Goal: Task Accomplishment & Management: Manage account settings

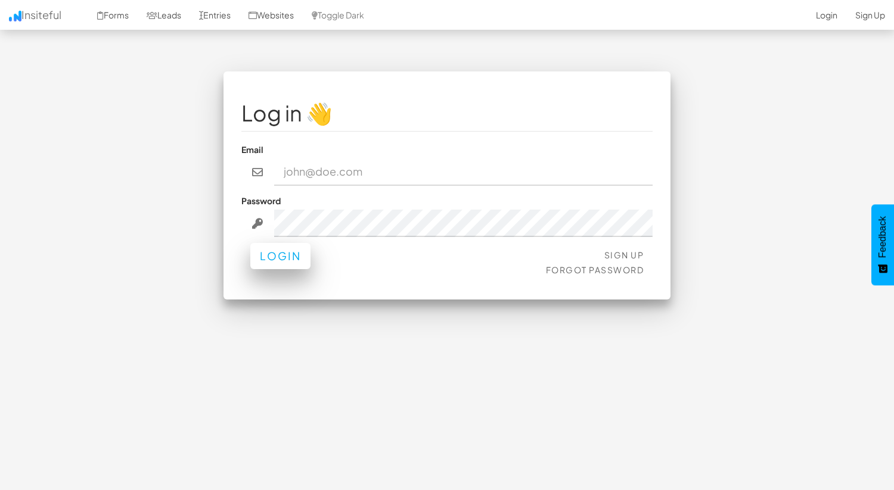
type input "kbrady@hwy9sms.com"
click at [280, 262] on button "Login" at bounding box center [280, 256] width 60 height 26
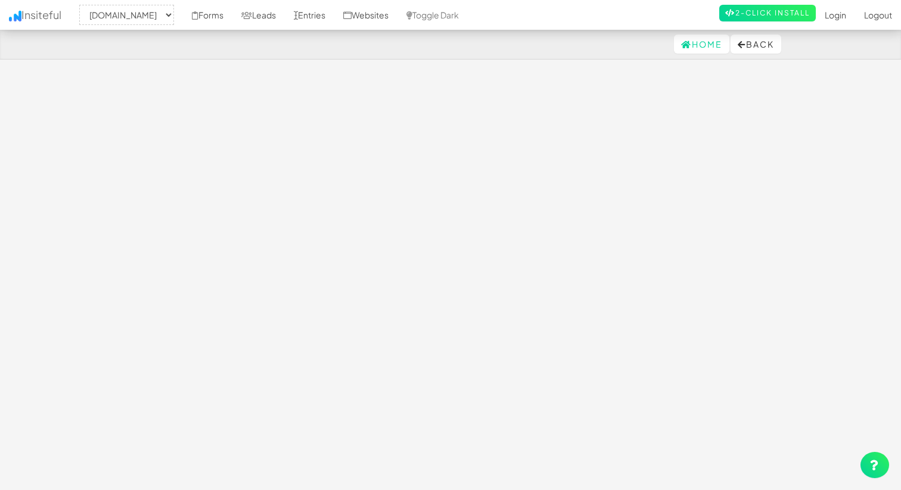
select select "2104"
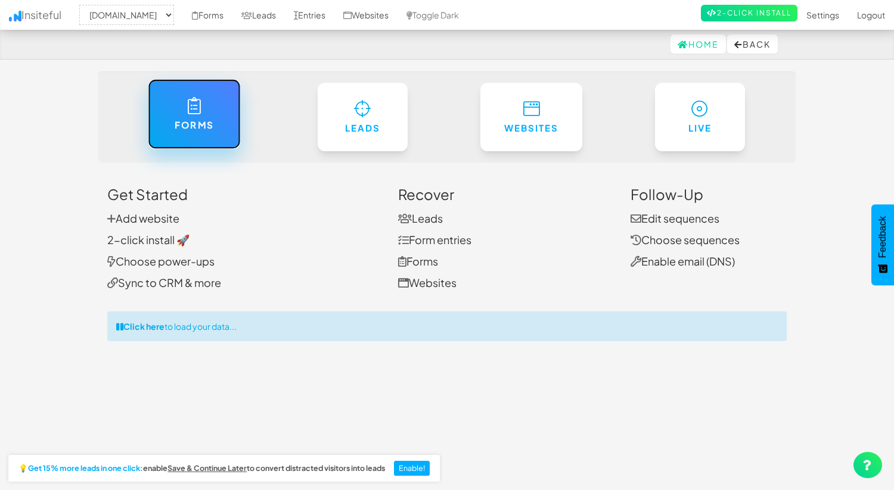
click at [210, 129] on h6 "Forms" at bounding box center [193, 125] width 43 height 10
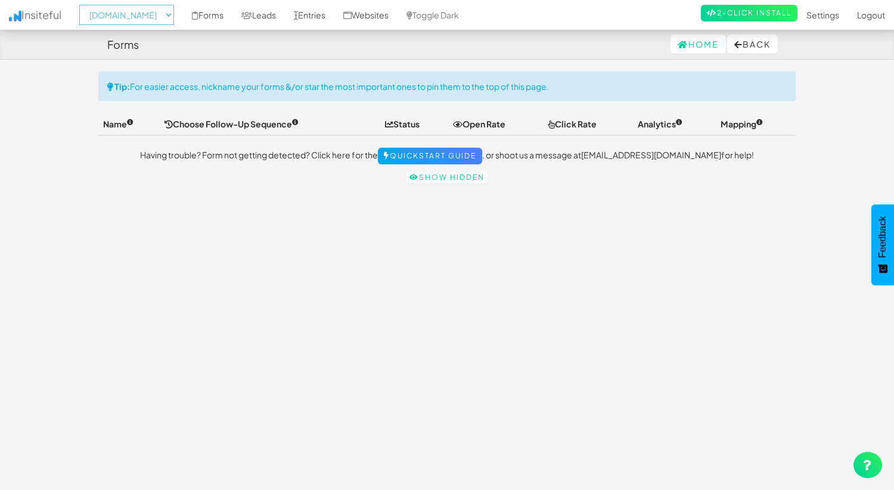
click at [135, 15] on select "-- None -- [DOMAIN_NAME] [DOMAIN_NAME]" at bounding box center [126, 15] width 95 height 20
select select "2369"
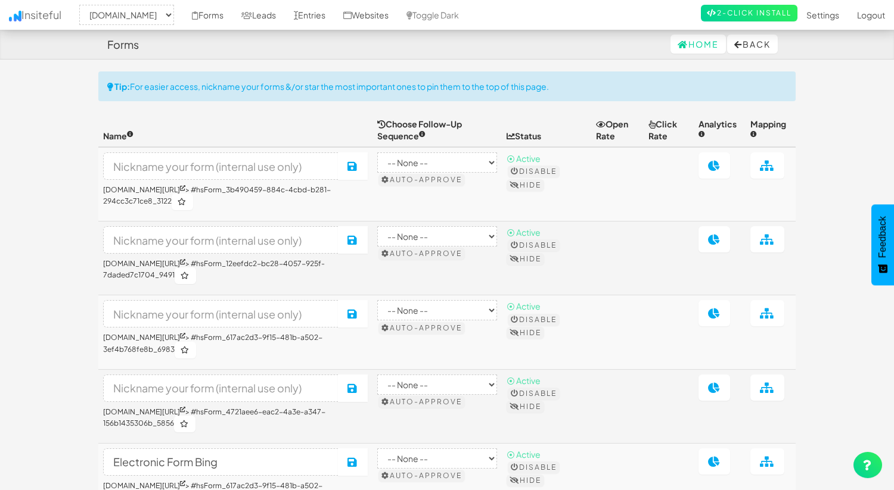
select select "2369"
click at [206, 18] on link "Forms" at bounding box center [207, 15] width 49 height 30
select select "2369"
click at [266, 18] on link "Leads" at bounding box center [258, 15] width 52 height 30
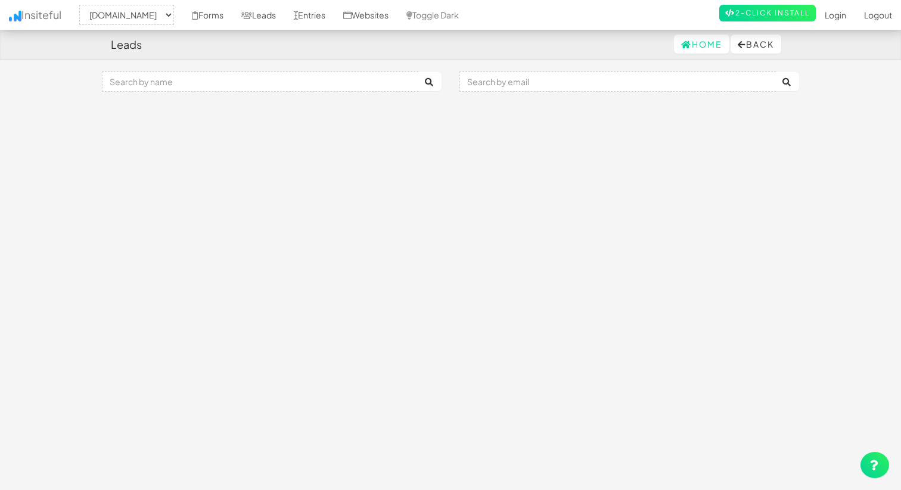
select select "2369"
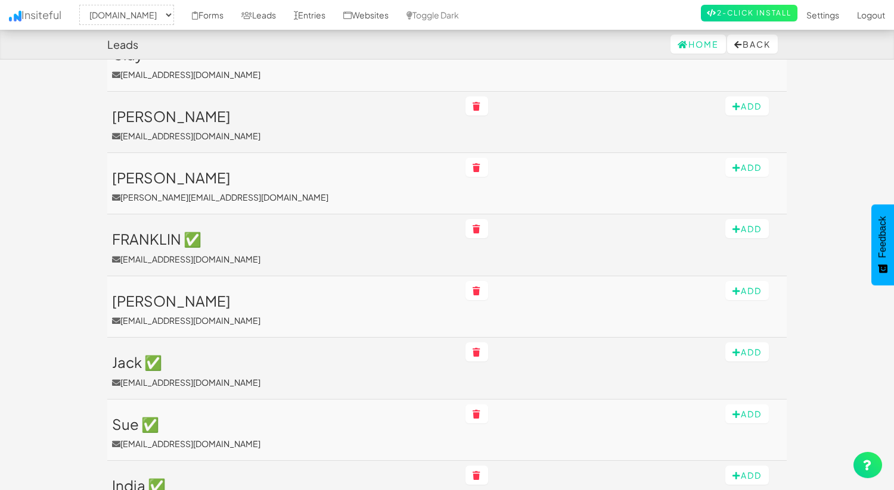
scroll to position [1342, 0]
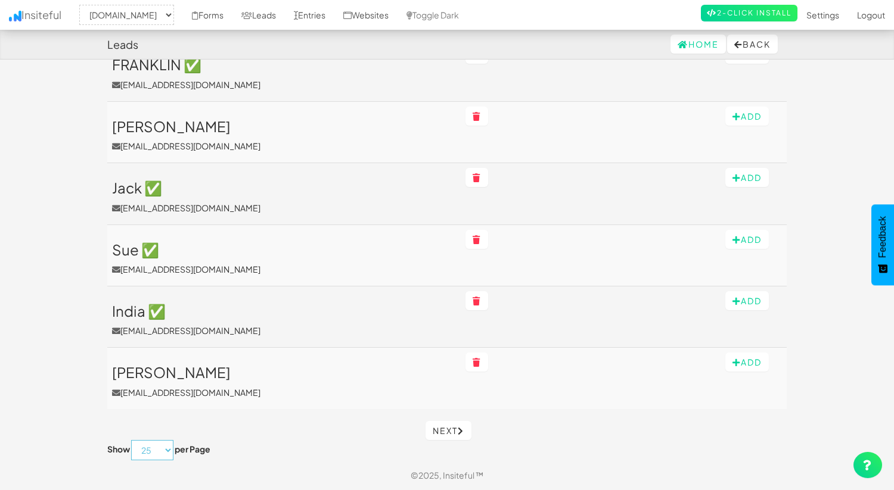
click at [156, 456] on select "10 25 50 75 100" at bounding box center [152, 450] width 42 height 20
select select "50"
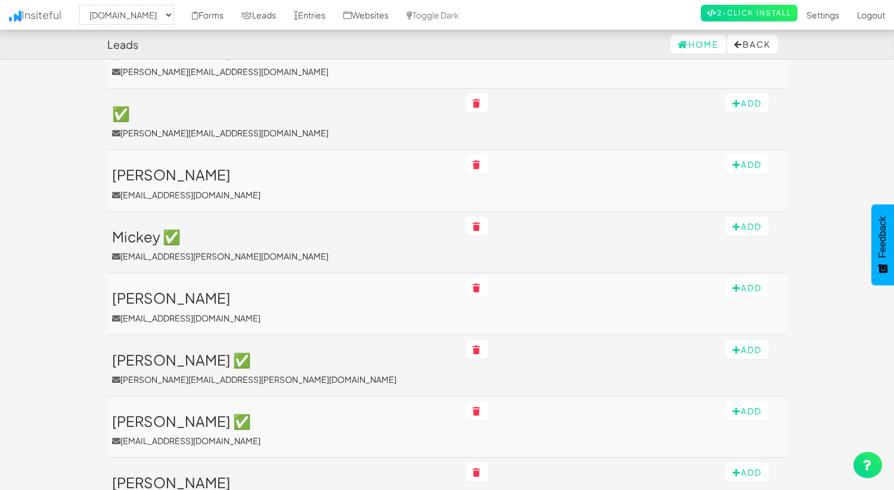
scroll to position [0, 0]
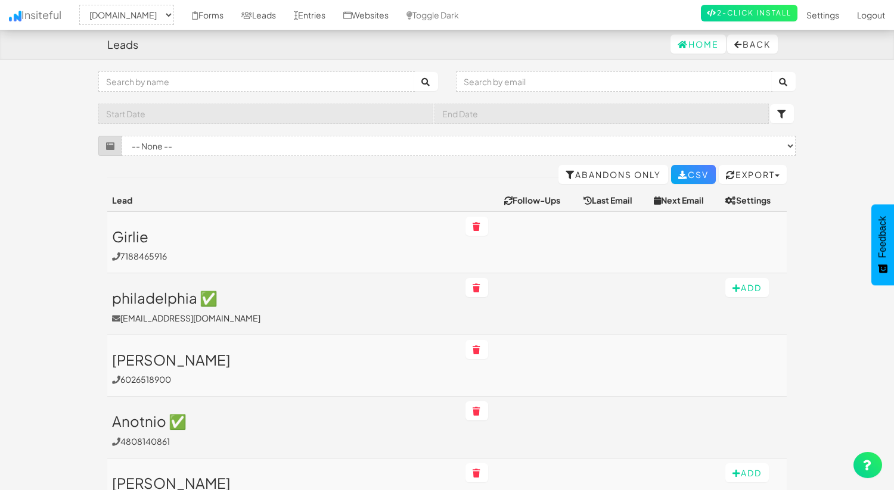
select select "2369"
select select "50"
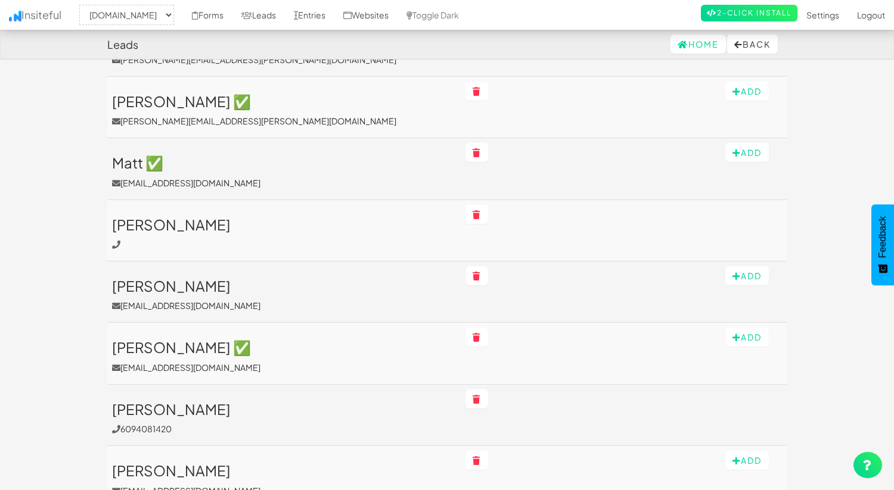
scroll to position [2821, 0]
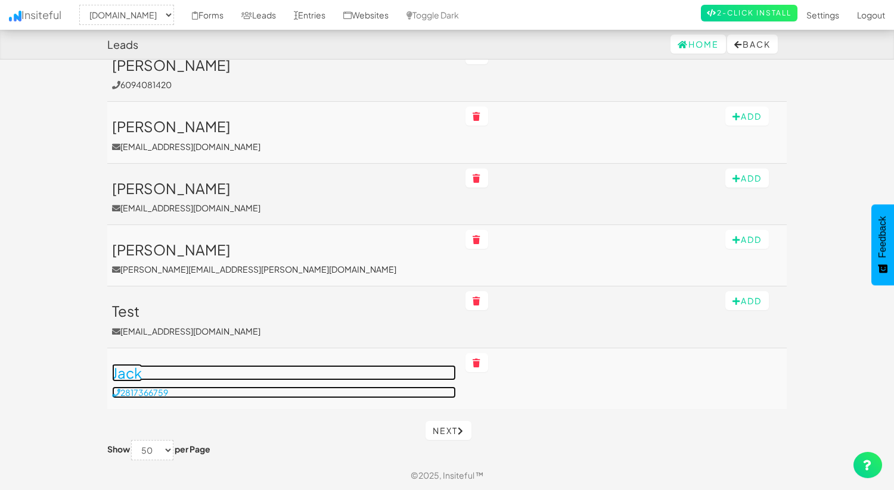
click at [266, 386] on link "Jack 2817366759" at bounding box center [284, 381] width 344 height 33
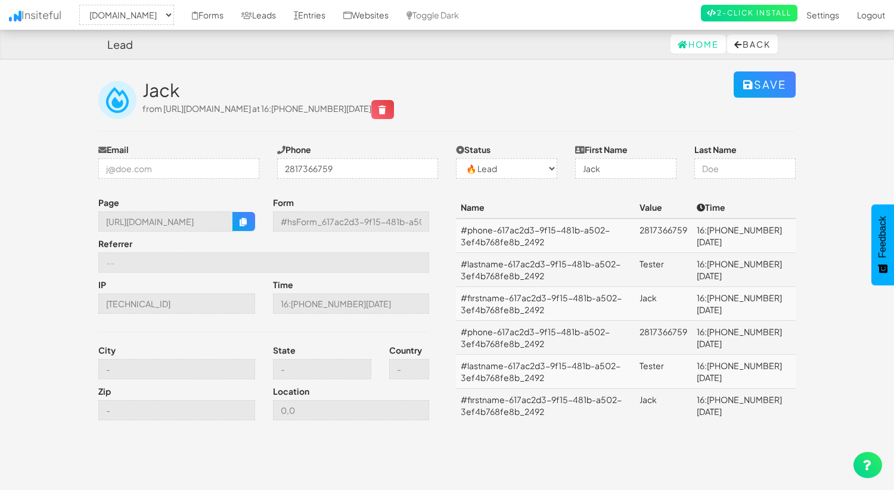
select select "2369"
select select "0"
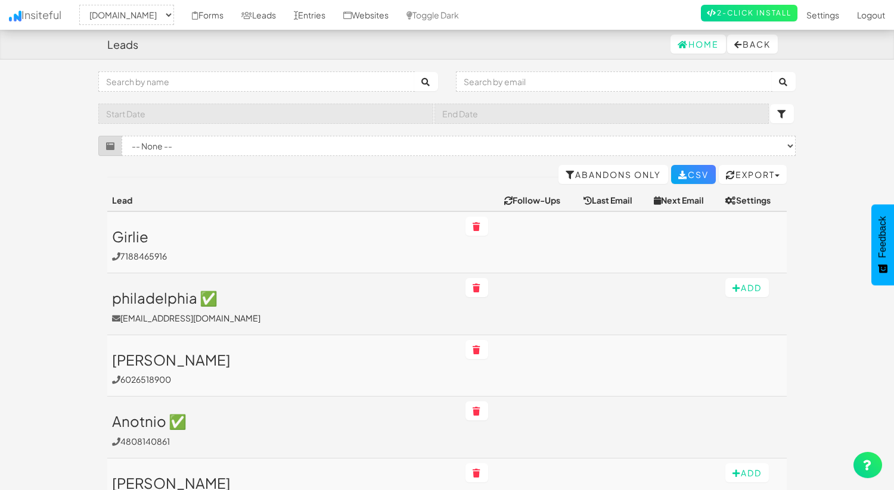
select select "2369"
select select "50"
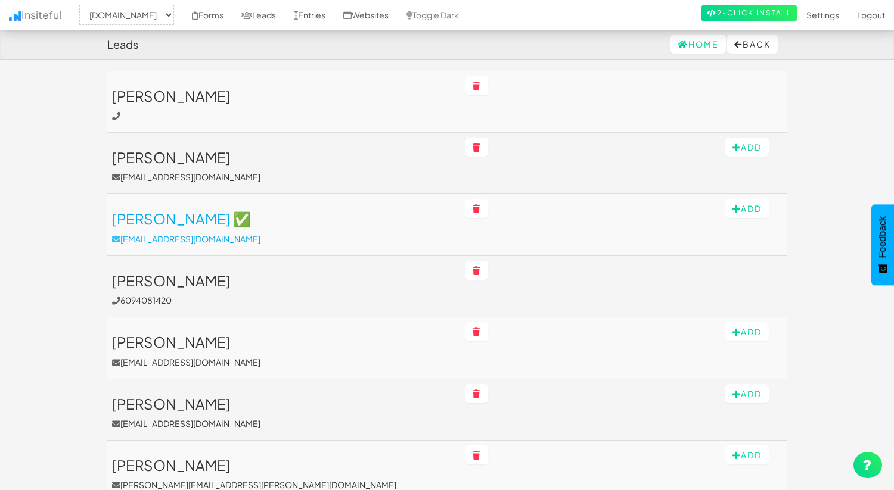
scroll to position [2604, 0]
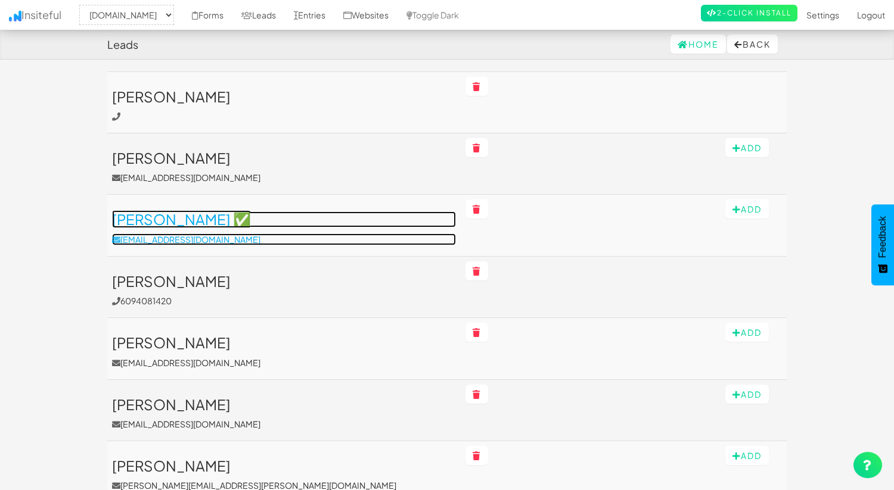
click at [309, 235] on p "[EMAIL_ADDRESS][DOMAIN_NAME]" at bounding box center [284, 240] width 344 height 12
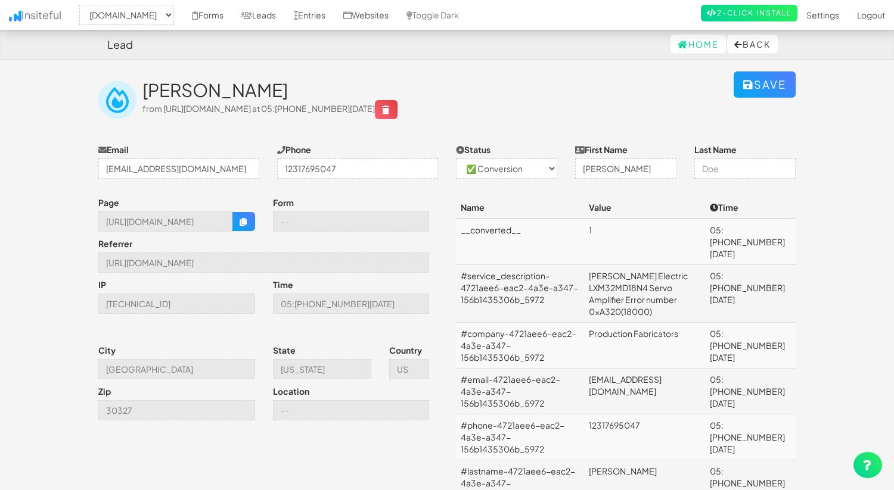
select select "2369"
select select "1"
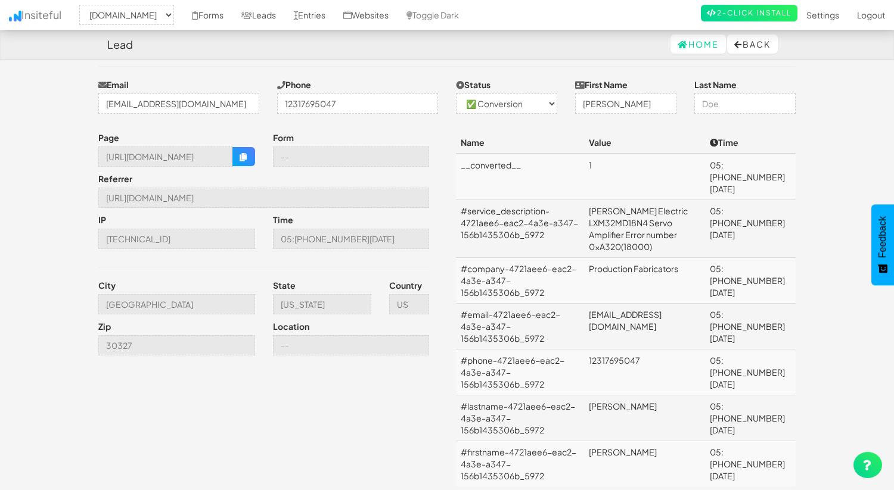
scroll to position [64, 0]
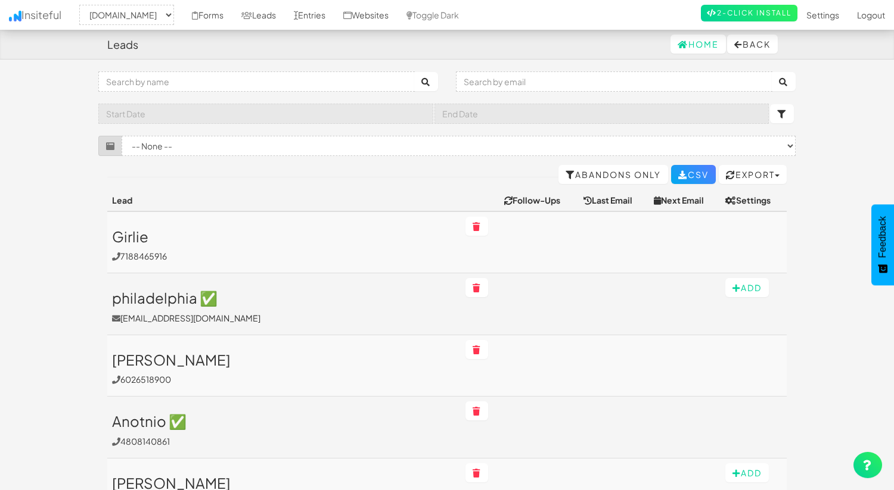
select select "2369"
select select "50"
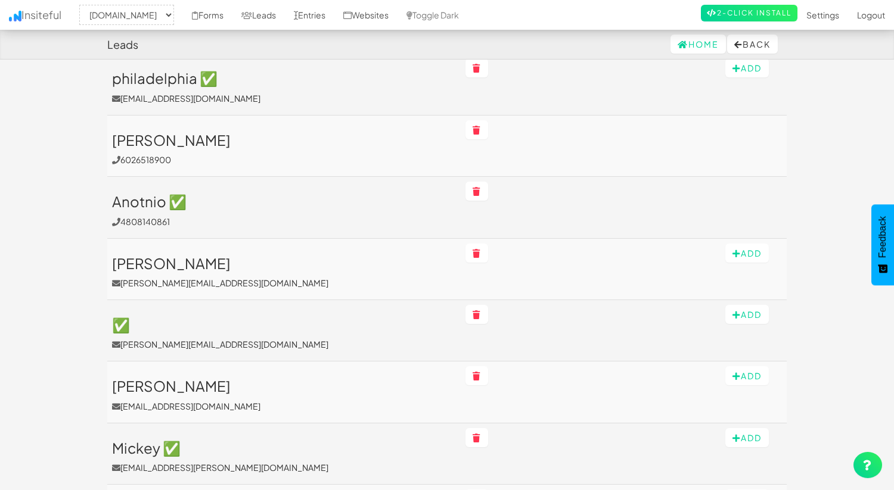
scroll to position [226, 0]
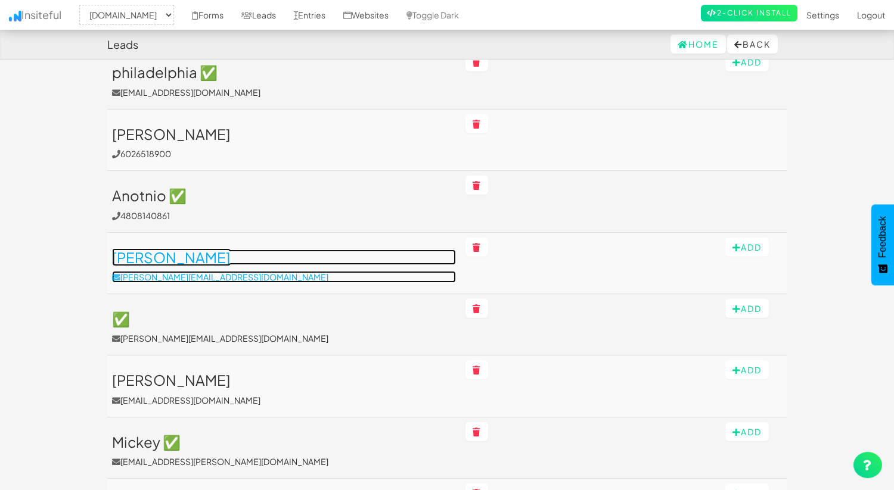
click at [376, 268] on link "darren ✅ darren@valleybuildersvegas.com" at bounding box center [284, 266] width 344 height 33
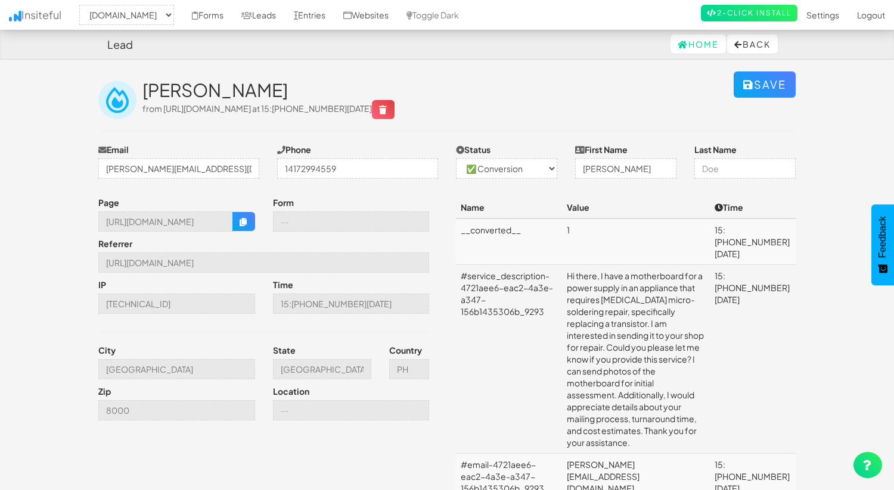
select select "2369"
select select "1"
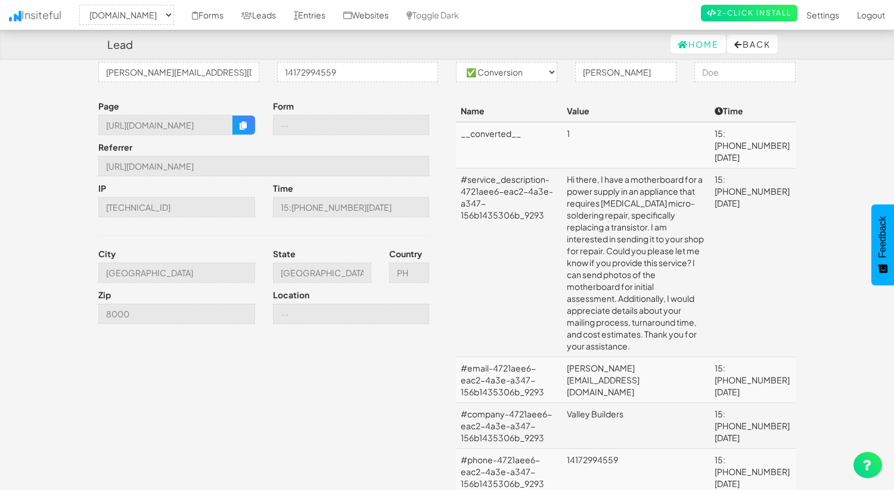
scroll to position [97, 0]
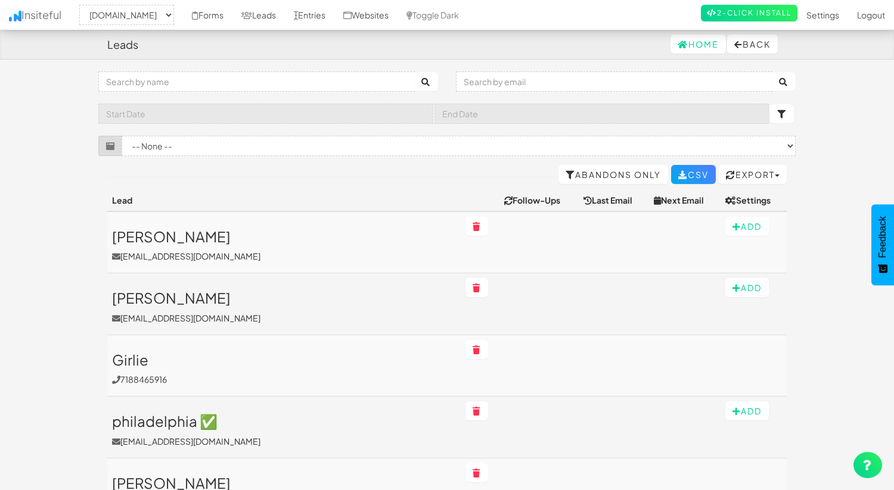
select select "2369"
select select "50"
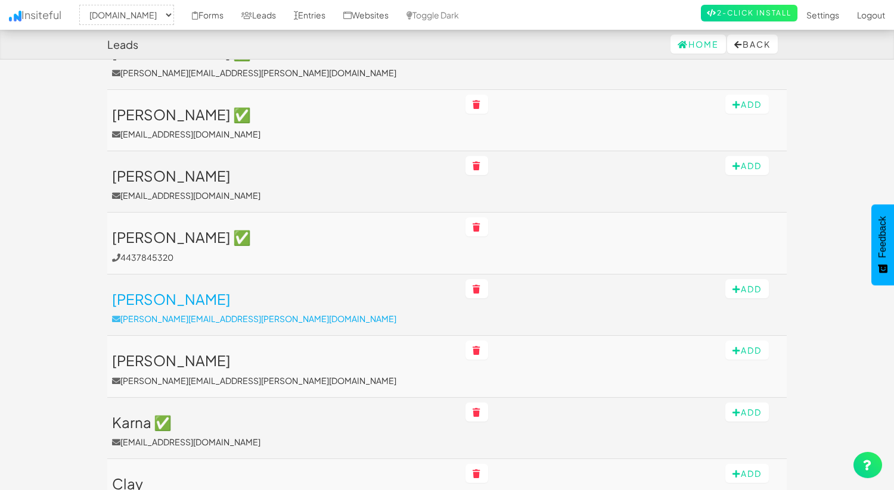
scroll to position [848, 0]
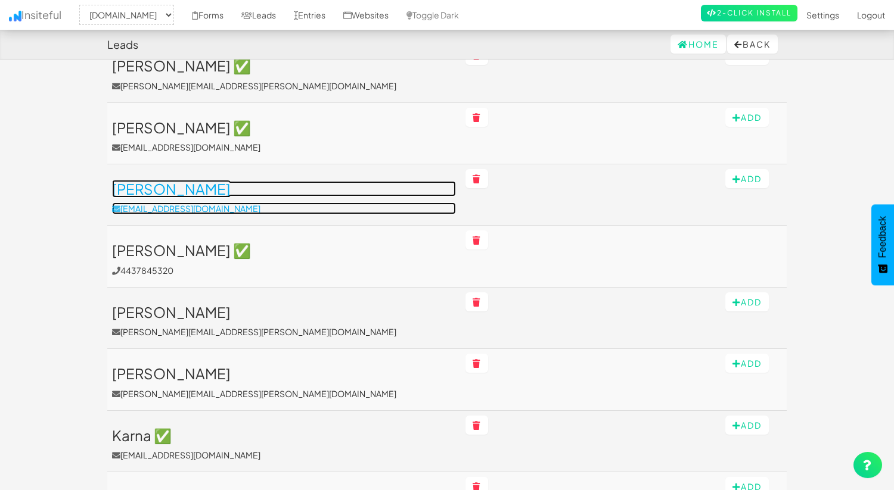
click at [297, 188] on h3 "[PERSON_NAME]" at bounding box center [284, 188] width 344 height 15
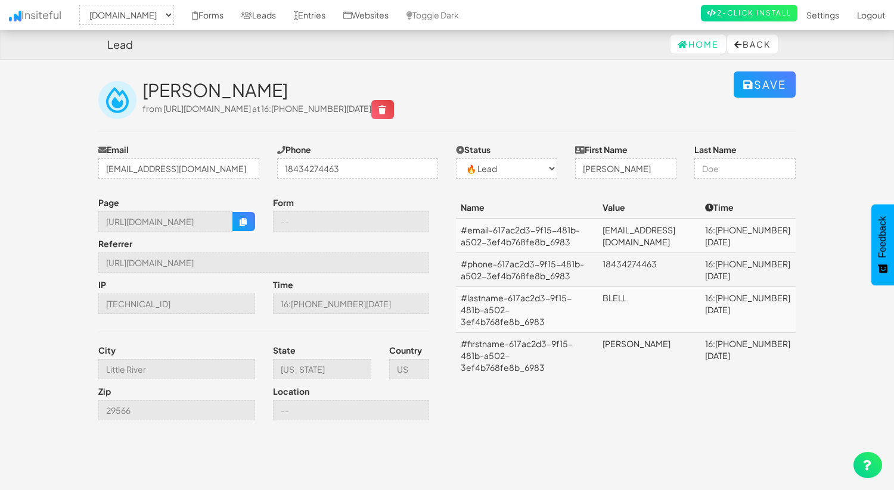
select select "2369"
select select "0"
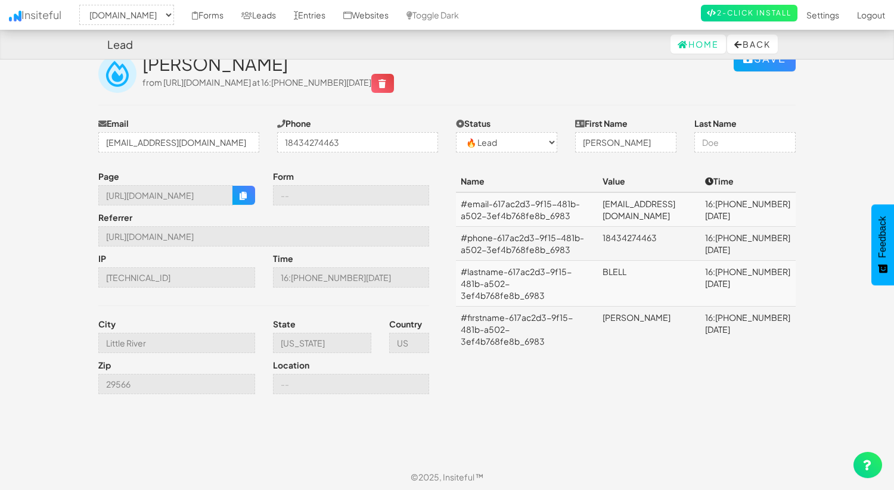
scroll to position [27, 0]
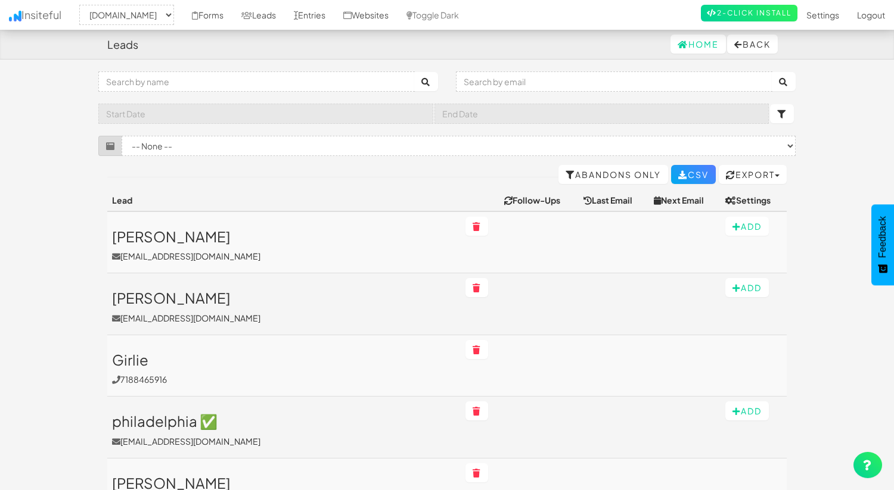
select select "2369"
select select "50"
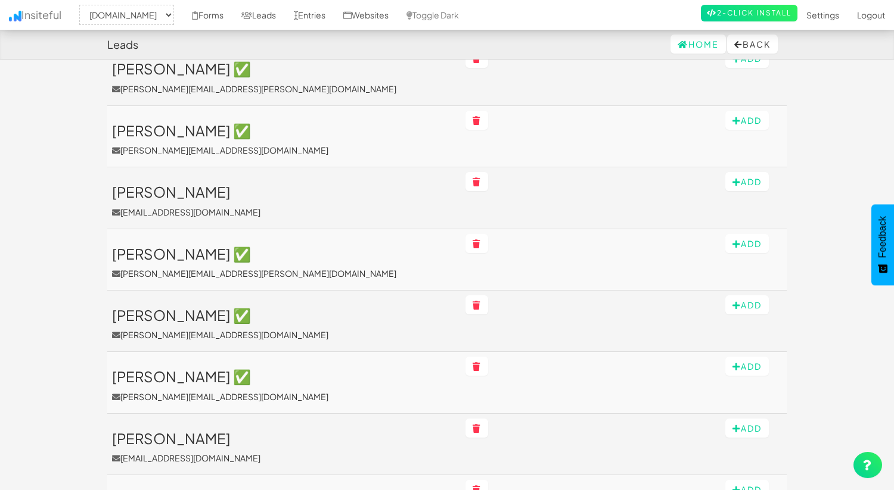
scroll to position [1955, 0]
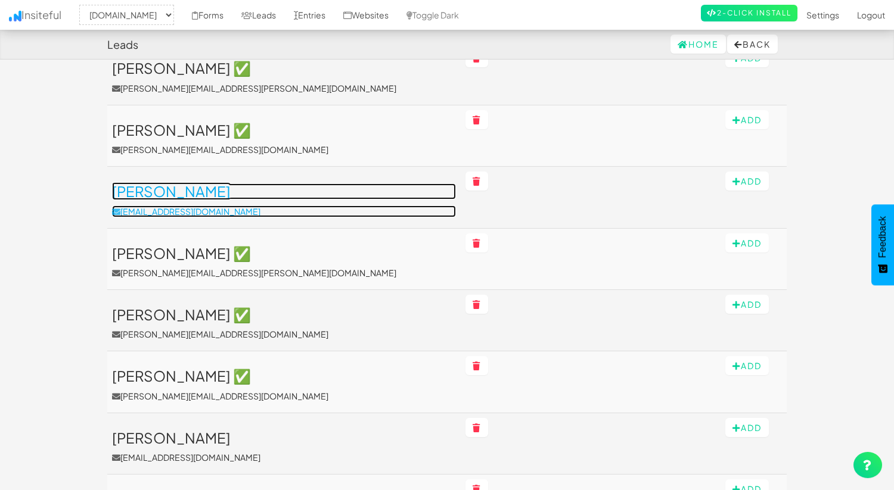
click at [306, 195] on h3 "[PERSON_NAME]" at bounding box center [284, 191] width 344 height 15
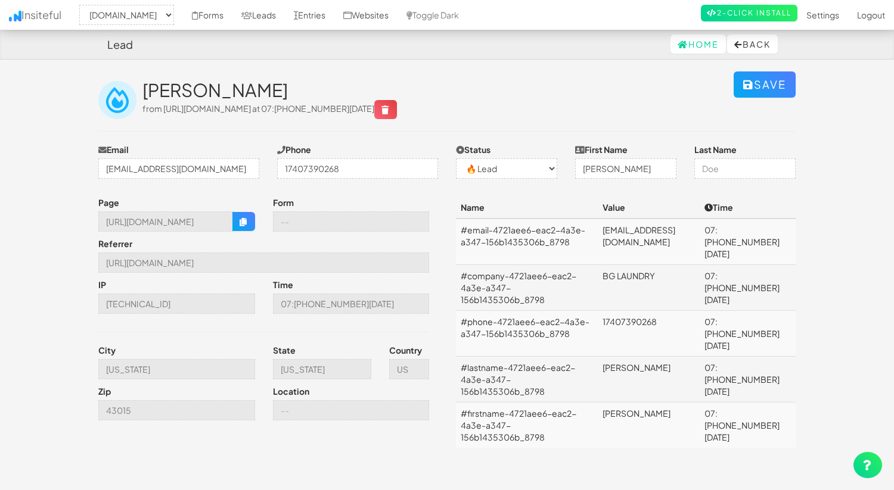
select select "2369"
select select "0"
click at [654, 265] on td "BG LAUNDRY" at bounding box center [649, 288] width 102 height 46
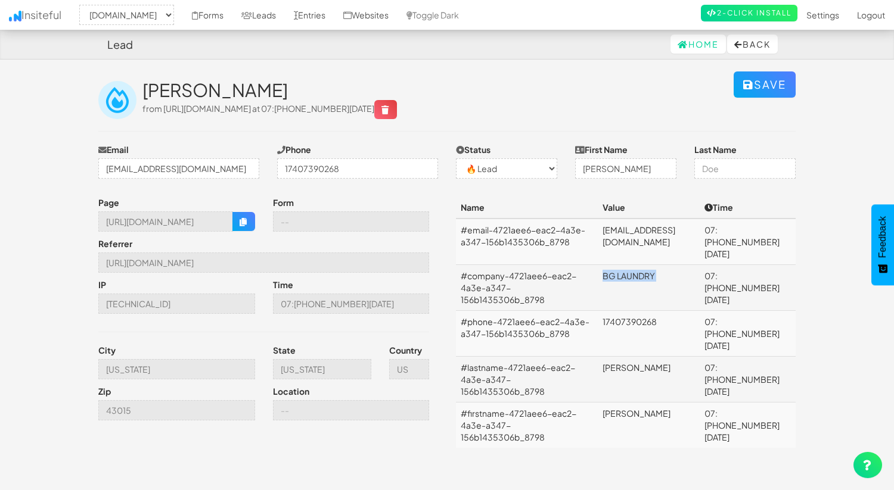
copy td "BG LAUNDRY"
